Goal: Find specific page/section: Find specific page/section

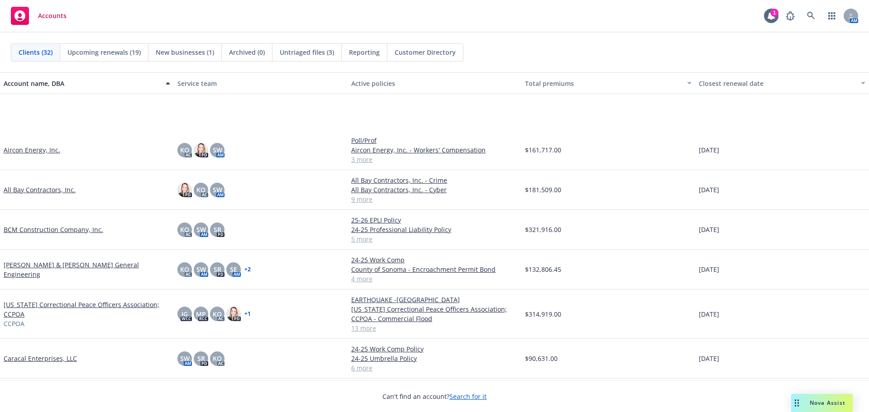
scroll to position [136, 0]
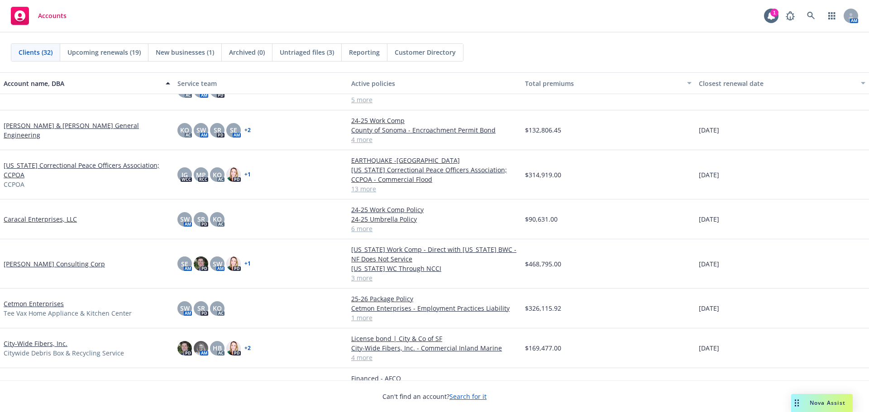
click at [54, 264] on link "[PERSON_NAME] Consulting Corp" at bounding box center [54, 263] width 101 height 9
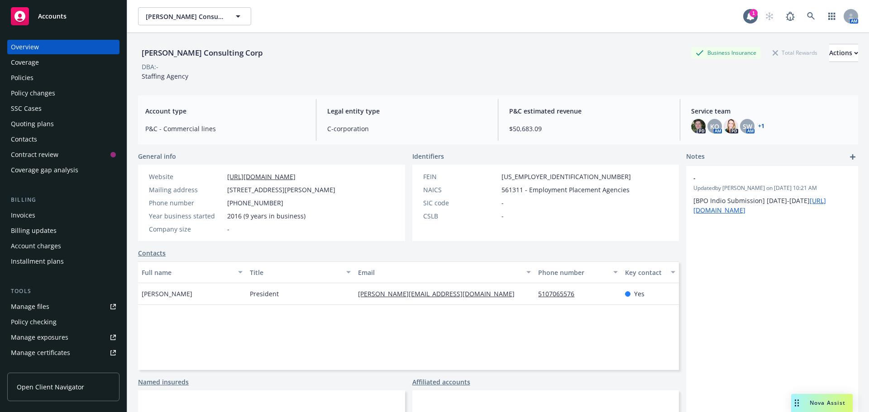
click at [41, 125] on div "Quoting plans" at bounding box center [32, 124] width 43 height 14
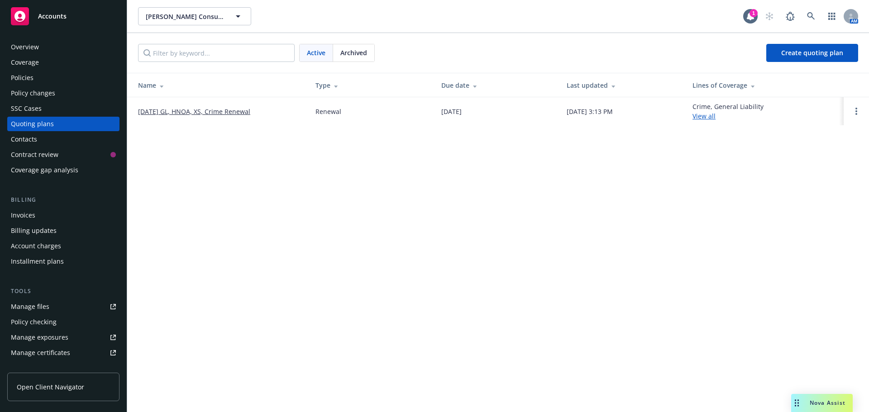
click at [189, 113] on link "[DATE] GL, HNOA, XS, Crime Renewal" at bounding box center [194, 111] width 112 height 9
